Goal: Register for event/course

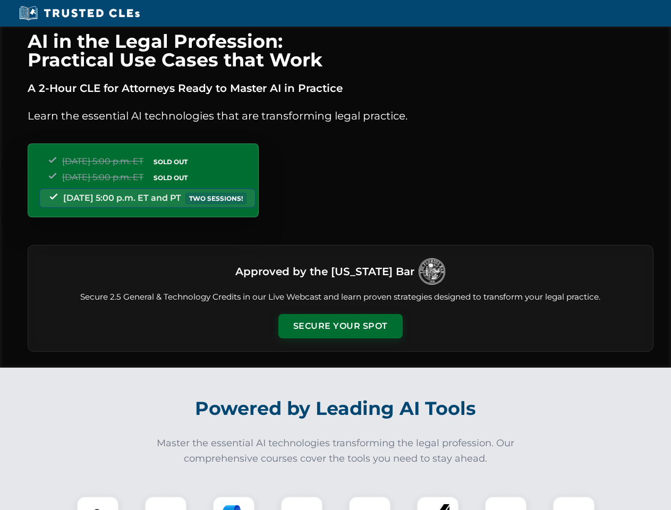
click at [340, 326] on button "Secure Your Spot" at bounding box center [340, 326] width 124 height 24
click at [98, 503] on img at bounding box center [97, 517] width 31 height 31
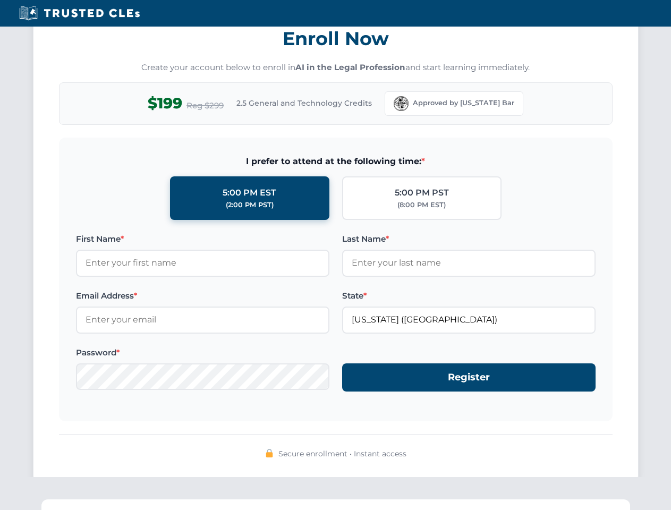
scroll to position [1043, 0]
